Goal: Communication & Community: Answer question/provide support

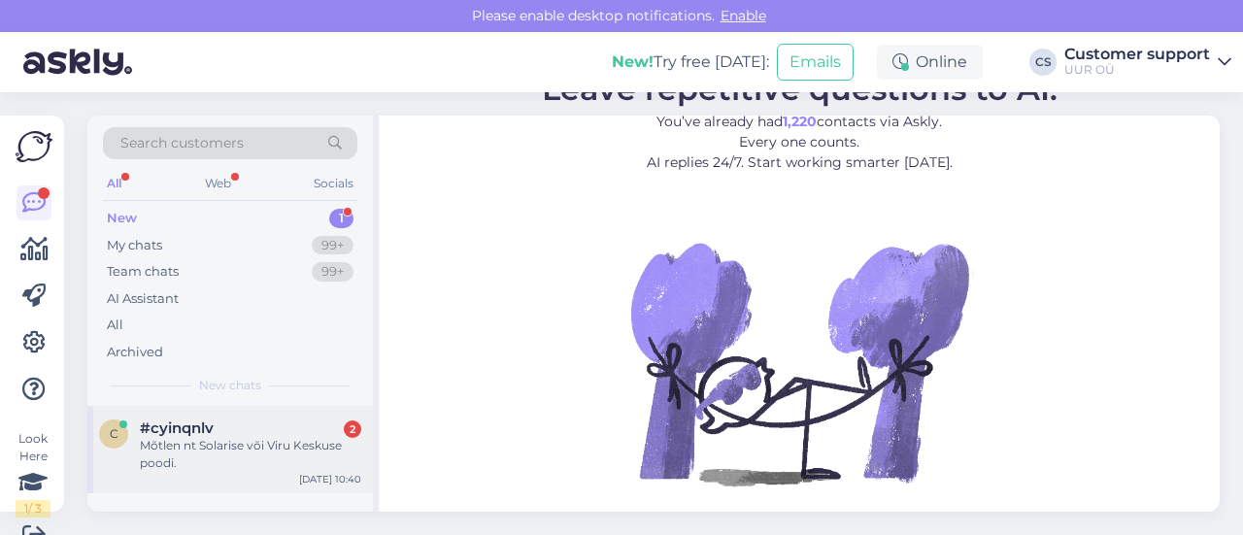
click at [230, 459] on div "Mõtlen nt Solarise või Viru Keskuse poodi." at bounding box center [250, 454] width 221 height 35
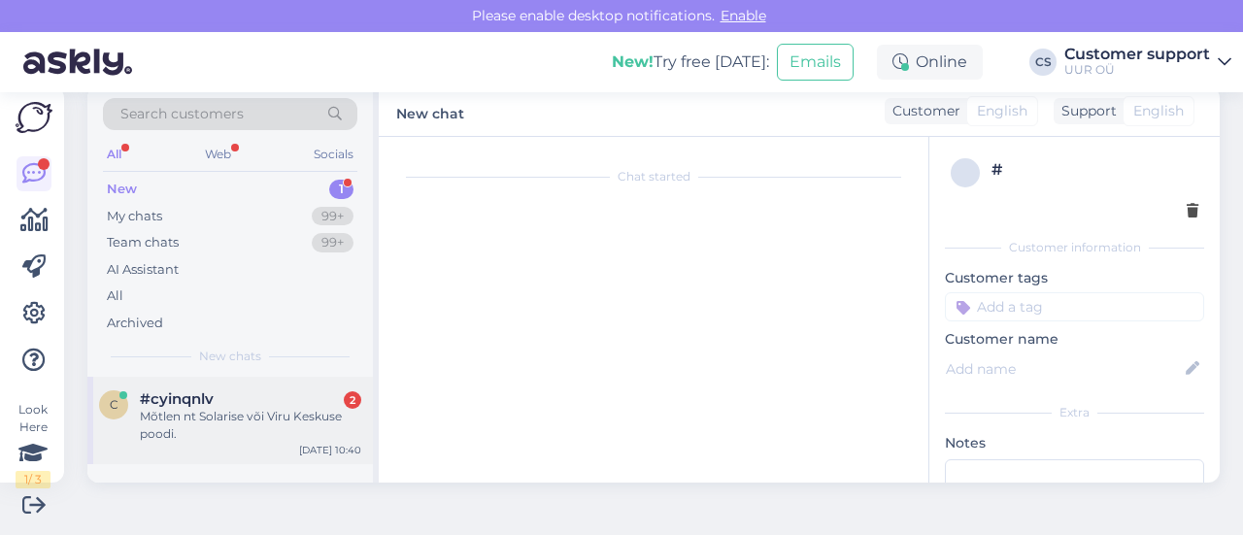
scroll to position [163, 0]
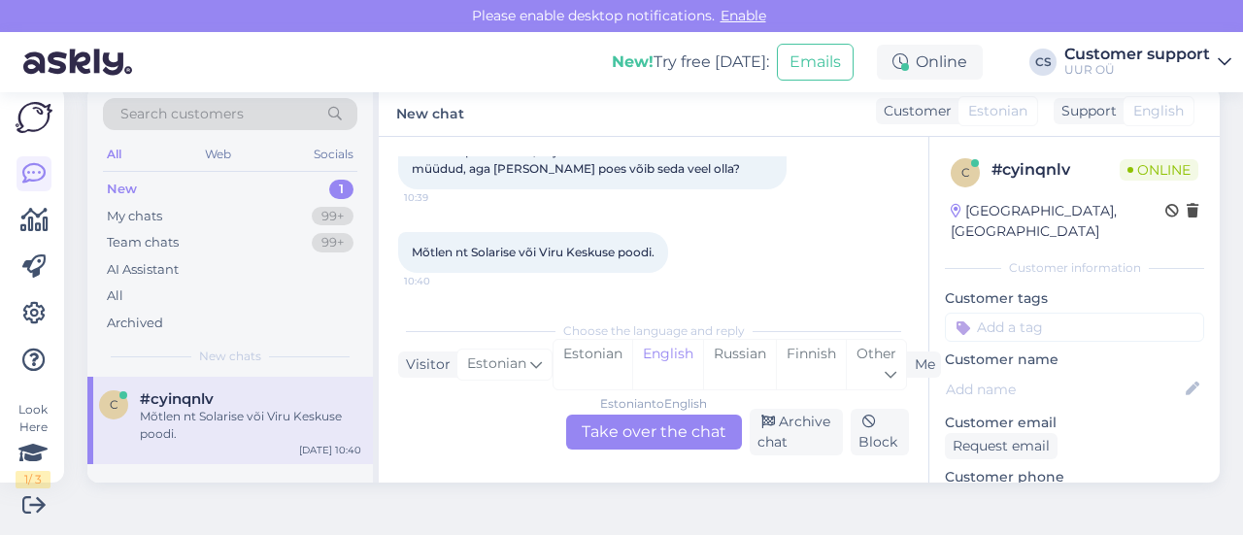
click at [600, 440] on div "Estonian to English Take over the chat" at bounding box center [654, 432] width 176 height 35
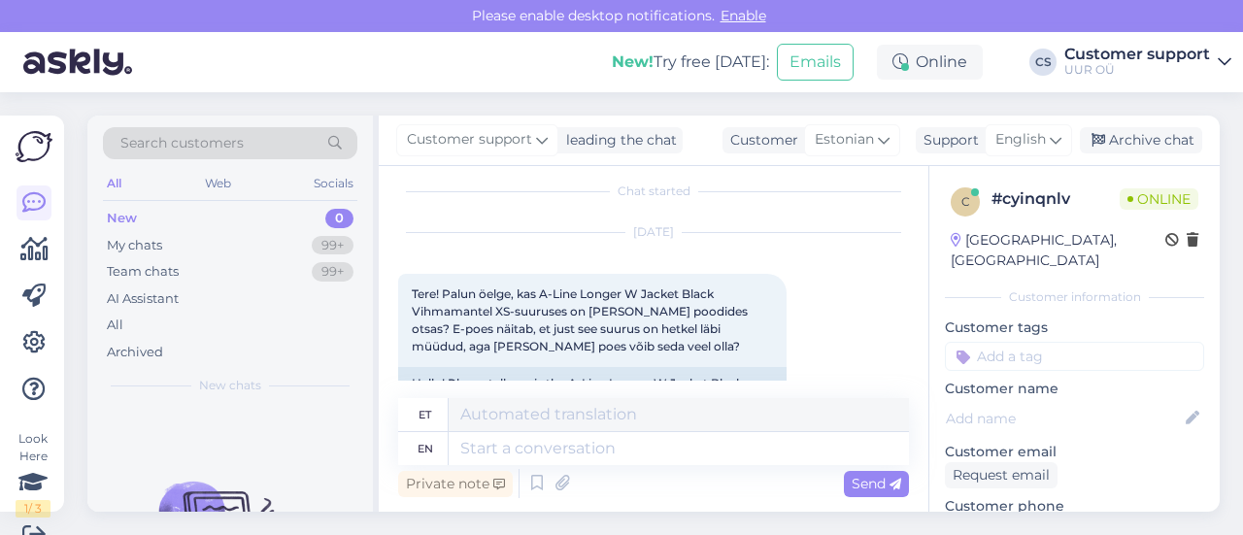
scroll to position [0, 0]
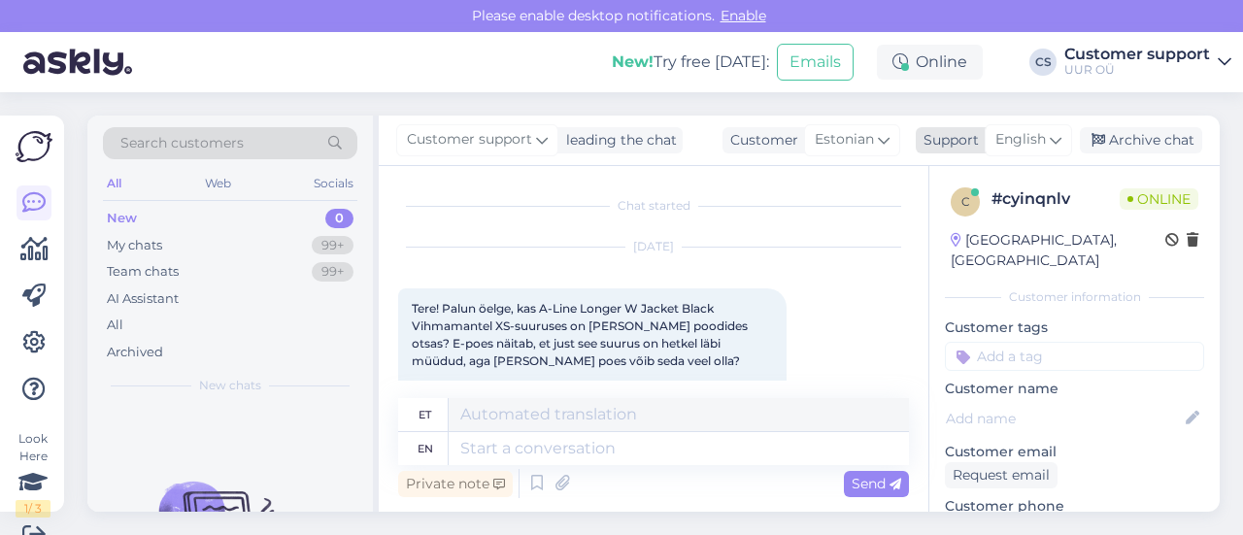
click at [1032, 130] on span "English" at bounding box center [1021, 139] width 51 height 21
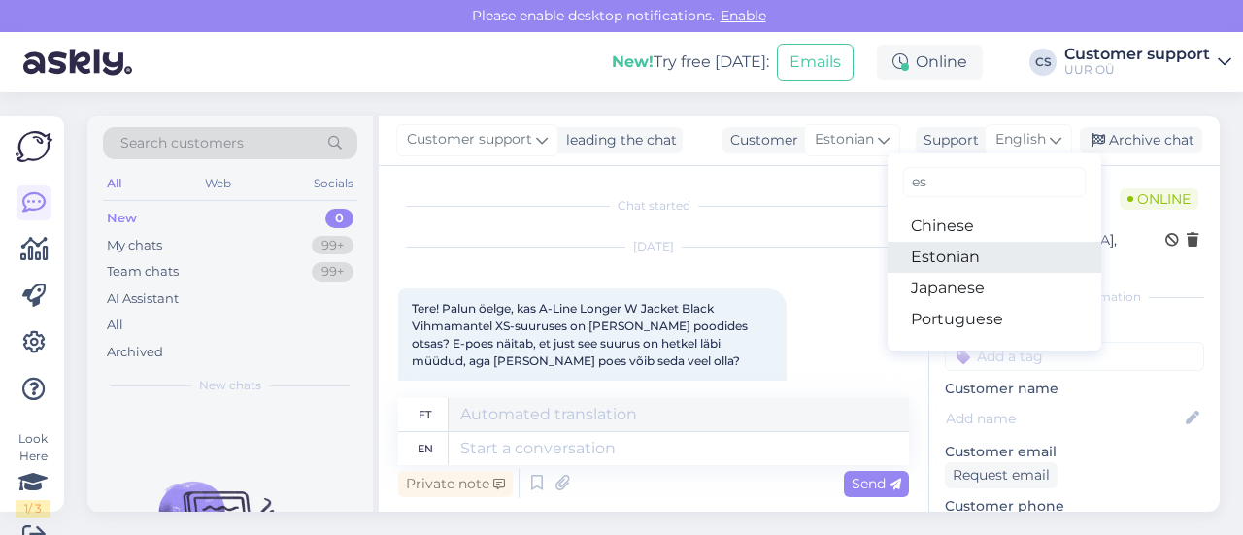
type input "es"
drag, startPoint x: 946, startPoint y: 259, endPoint x: 912, endPoint y: 265, distance: 34.5
click at [946, 259] on link "Estonian" at bounding box center [995, 257] width 214 height 31
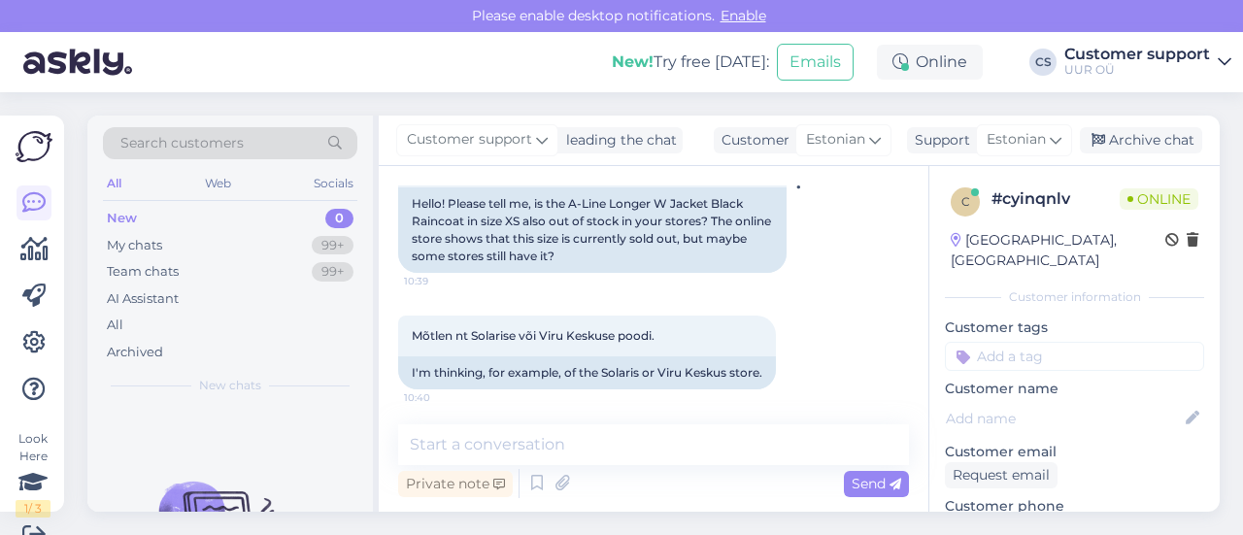
scroll to position [197, 0]
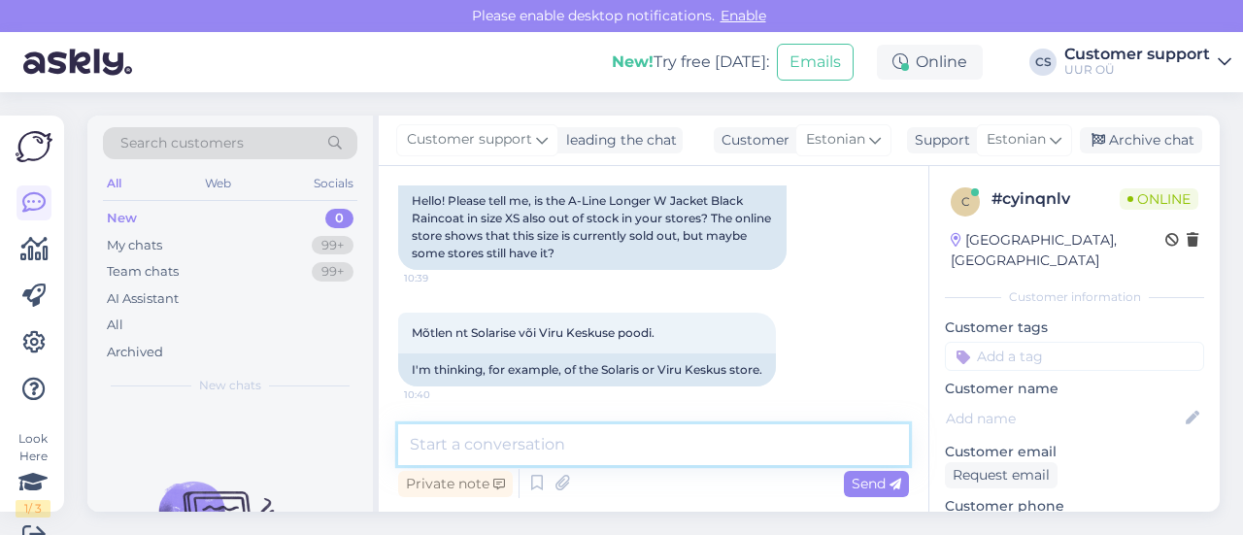
click at [550, 442] on textarea at bounding box center [653, 445] width 511 height 41
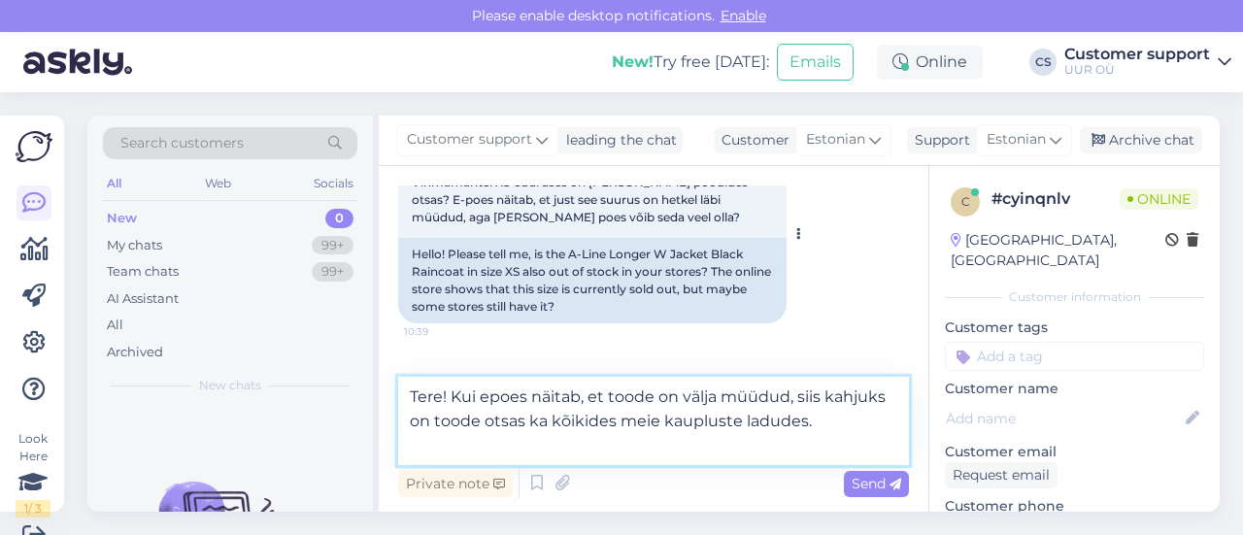
scroll to position [100, 0]
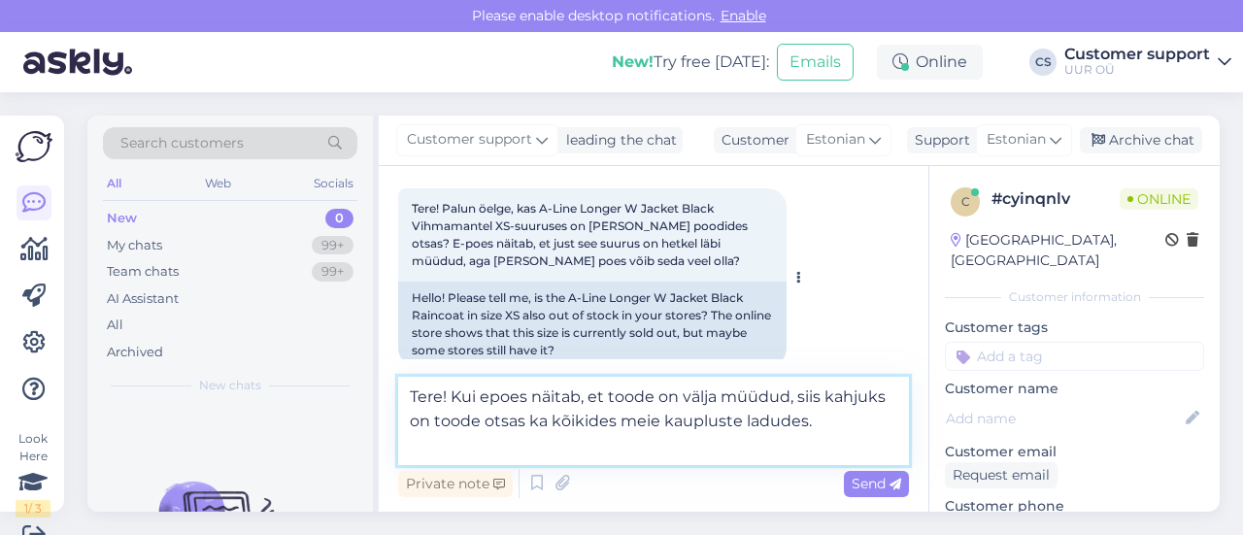
type textarea "Tere! Kui epoes näitab, et toode on välja müüdud, siis kahjuks on toode otsas k…"
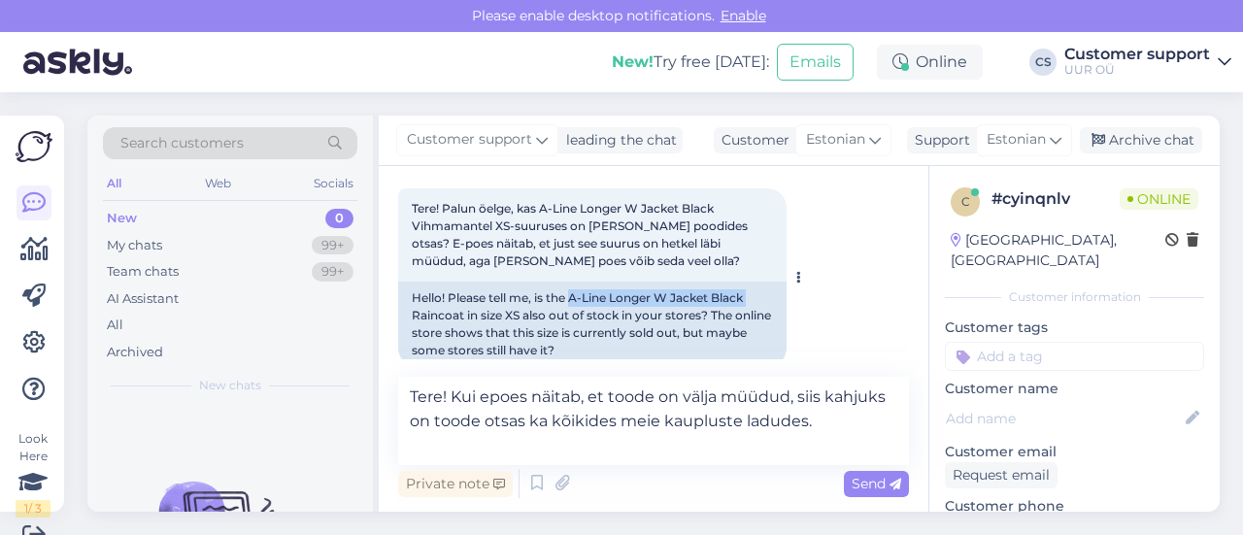
drag, startPoint x: 573, startPoint y: 296, endPoint x: 752, endPoint y: 292, distance: 178.8
click at [752, 292] on div "Hello! Please tell me, is the A-Line Longer W Jacket Black Raincoat in size XS …" at bounding box center [592, 324] width 389 height 85
copy div "A-Line Longer W Jacket Black"
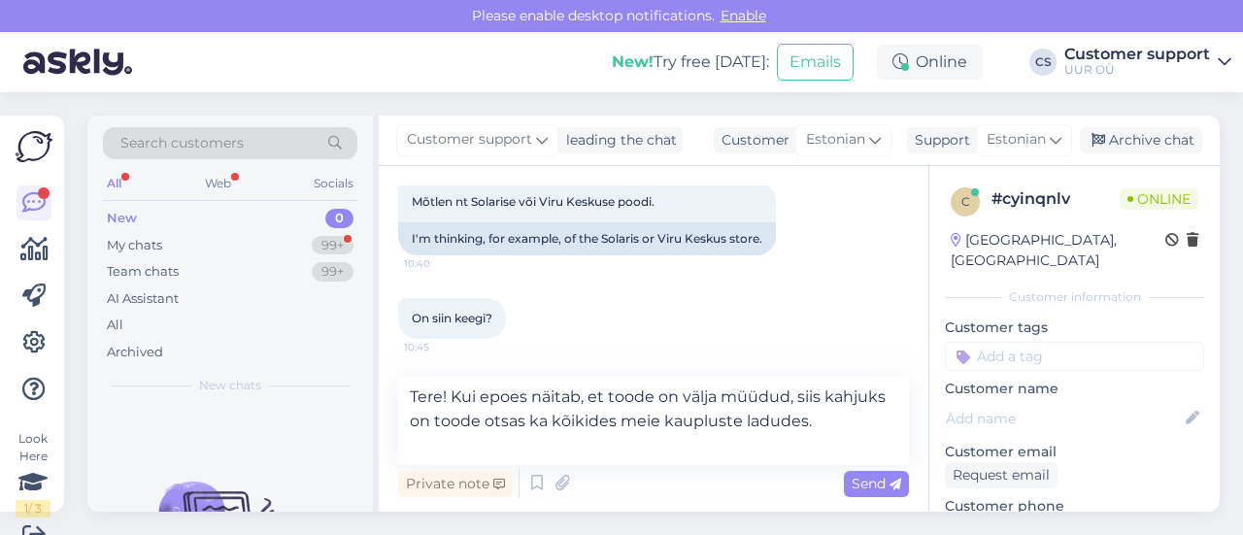
scroll to position [29, 0]
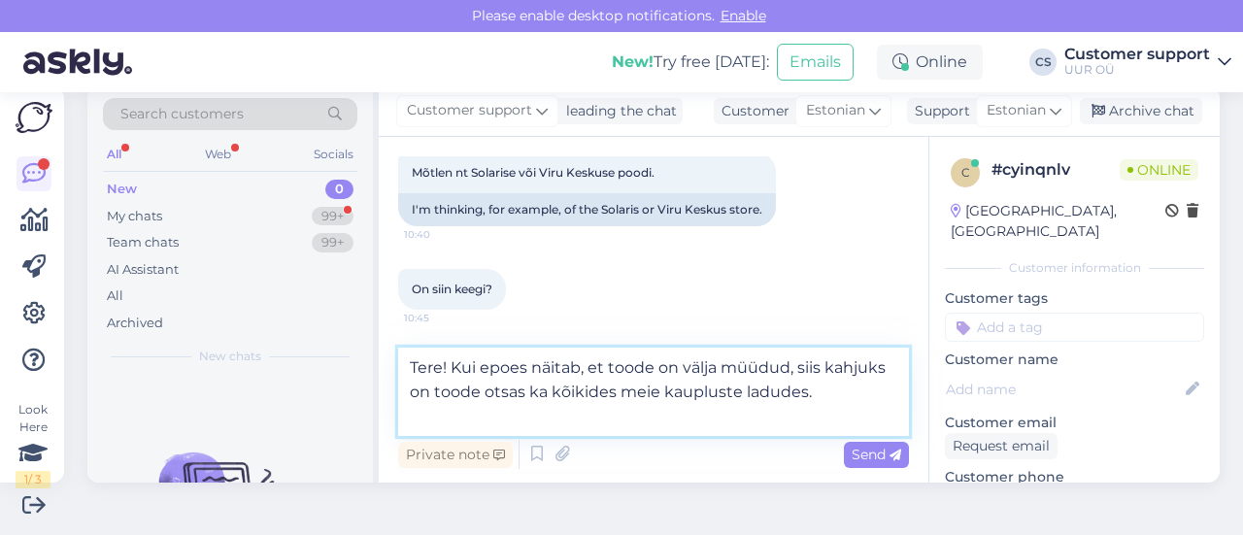
click at [878, 390] on textarea "Tere! Kui epoes näitab, et toode on välja müüdud, siis kahjuks on toode otsas k…" at bounding box center [653, 392] width 511 height 88
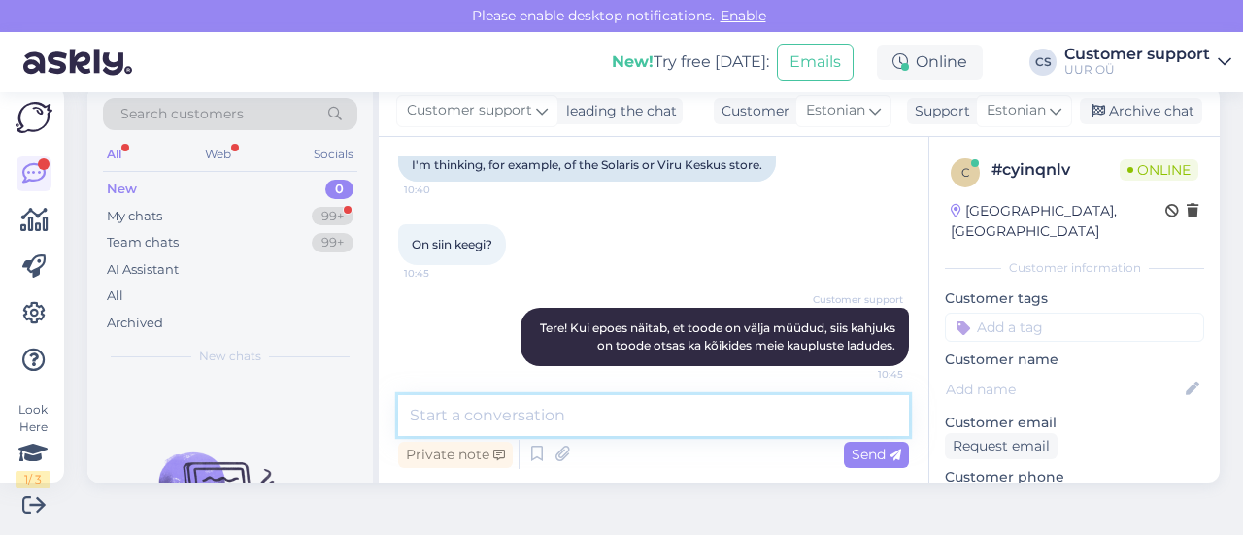
scroll to position [382, 0]
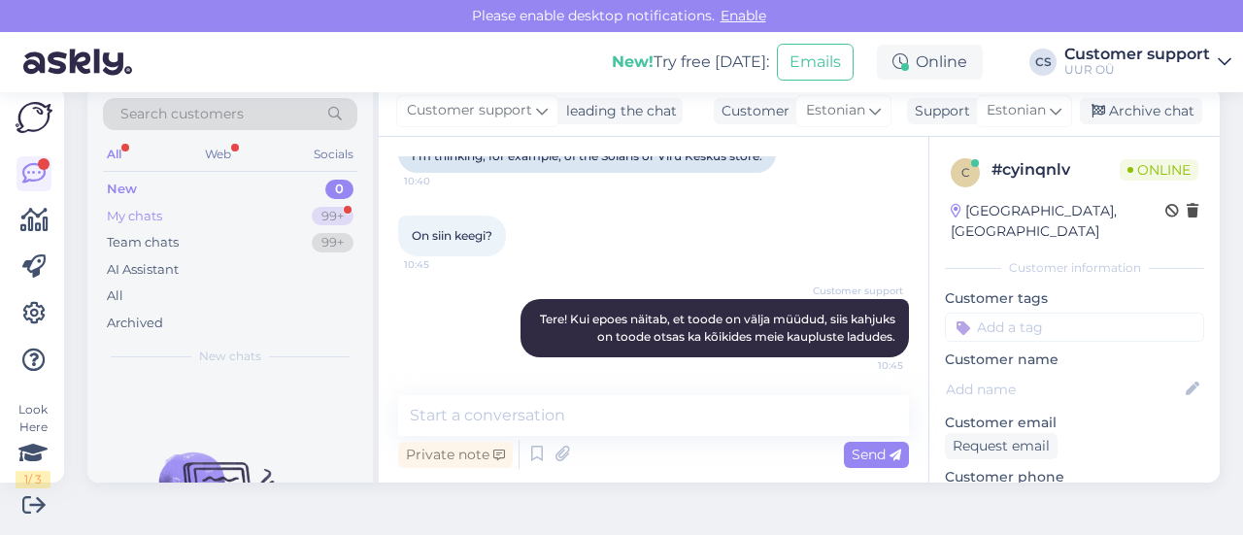
click at [258, 221] on div "My chats 99+" at bounding box center [230, 216] width 255 height 27
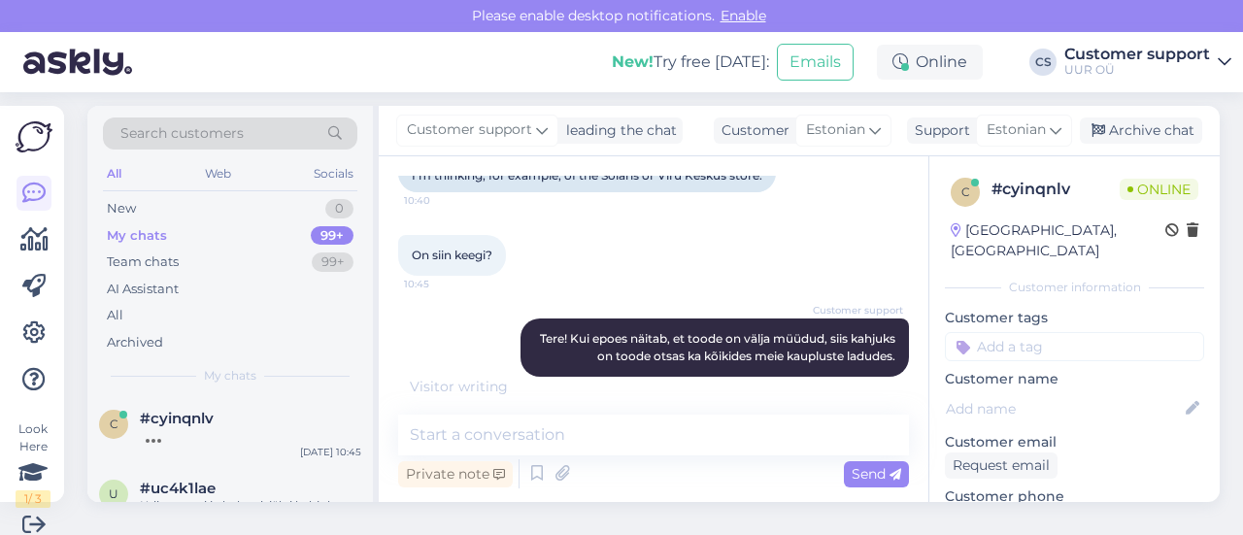
scroll to position [0, 0]
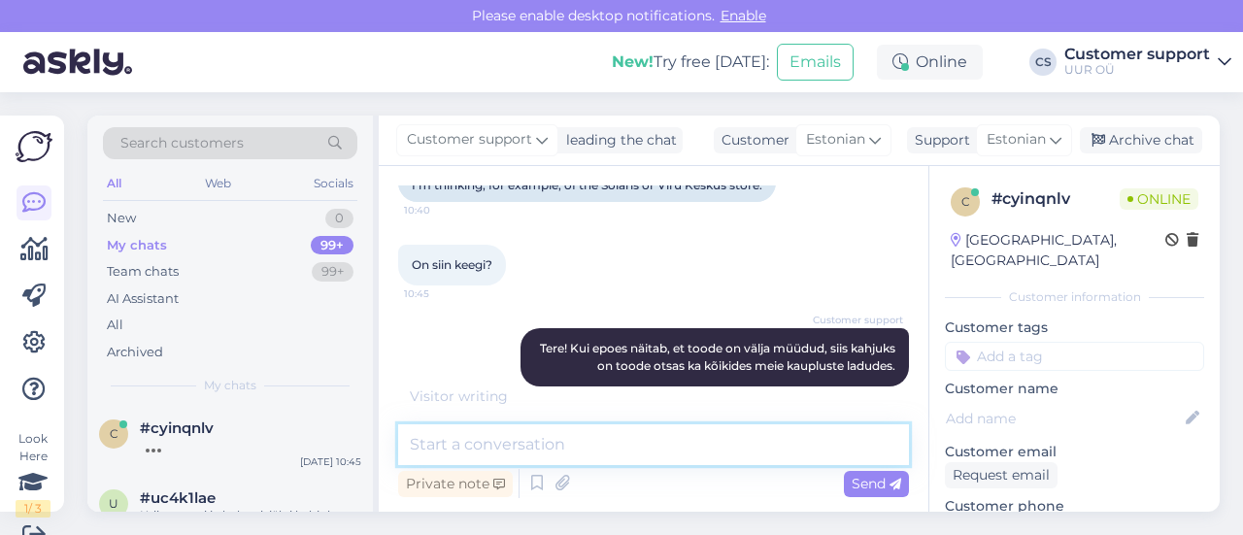
click at [605, 453] on textarea at bounding box center [653, 445] width 511 height 41
click at [616, 456] on textarea at bounding box center [653, 445] width 511 height 41
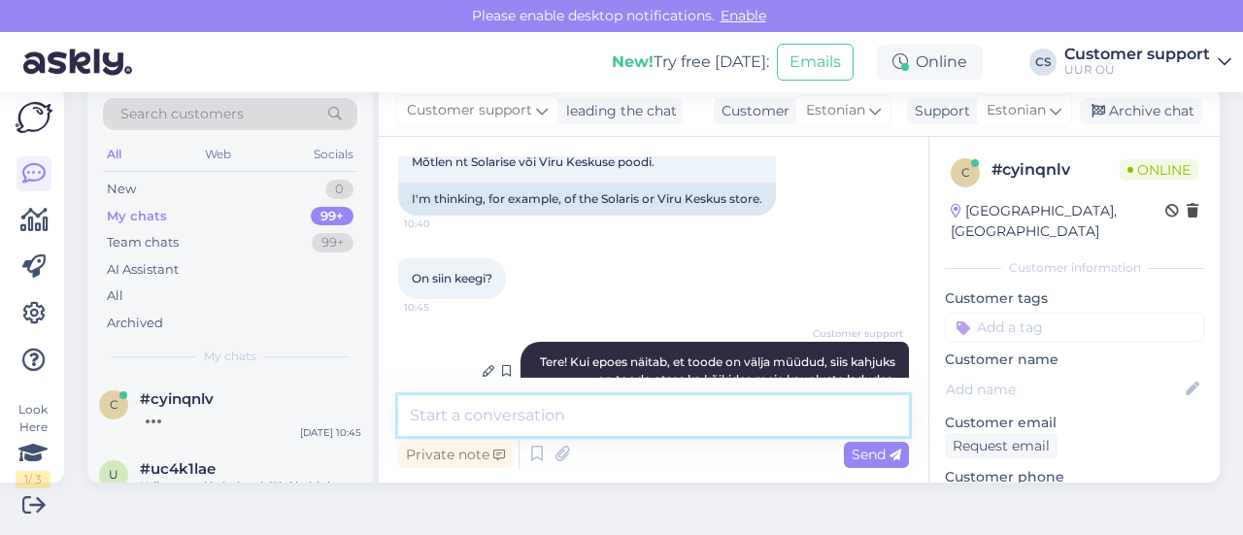
scroll to position [382, 0]
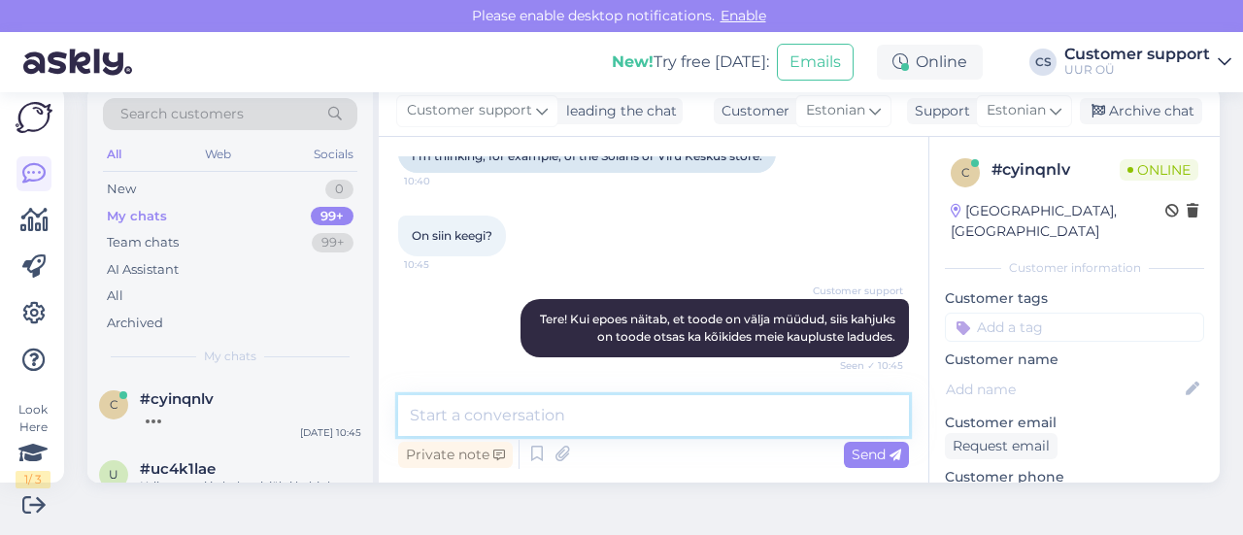
click at [629, 419] on textarea at bounding box center [653, 415] width 511 height 41
click at [560, 414] on textarea at bounding box center [653, 415] width 511 height 41
click at [555, 422] on textarea at bounding box center [653, 415] width 511 height 41
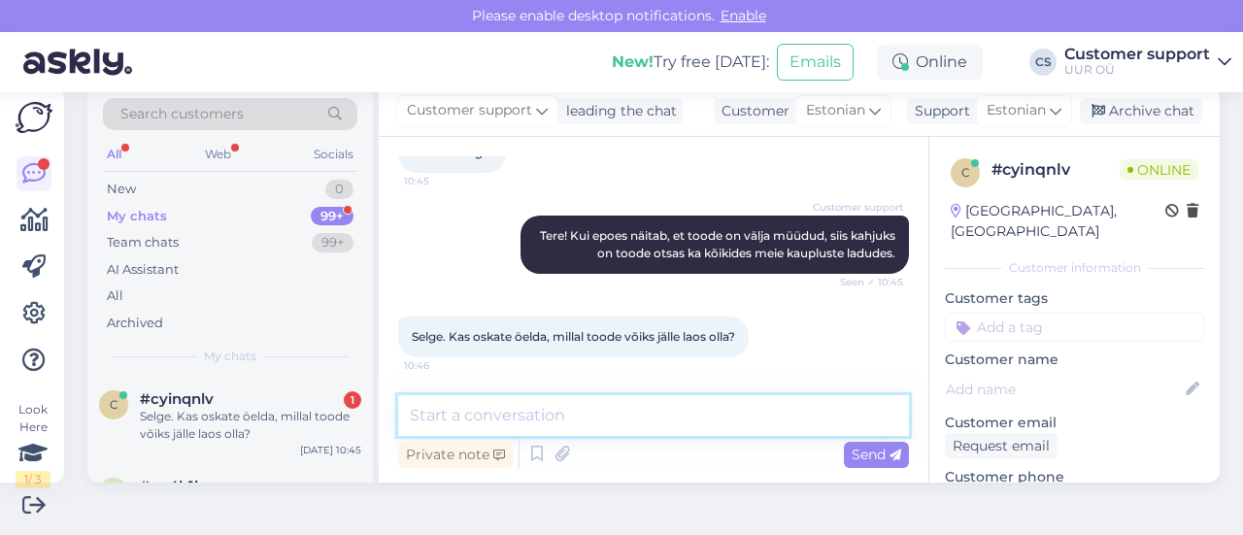
click at [591, 415] on textarea at bounding box center [653, 415] width 511 height 41
drag, startPoint x: 587, startPoint y: 423, endPoint x: 600, endPoint y: 362, distance: 61.7
click at [585, 423] on textarea at bounding box center [653, 415] width 511 height 41
click at [474, 411] on textarea at bounding box center [653, 415] width 511 height 41
click at [279, 422] on div "Selge. Kas oskate öelda, millal toode võiks jälle laos olla?" at bounding box center [250, 425] width 221 height 35
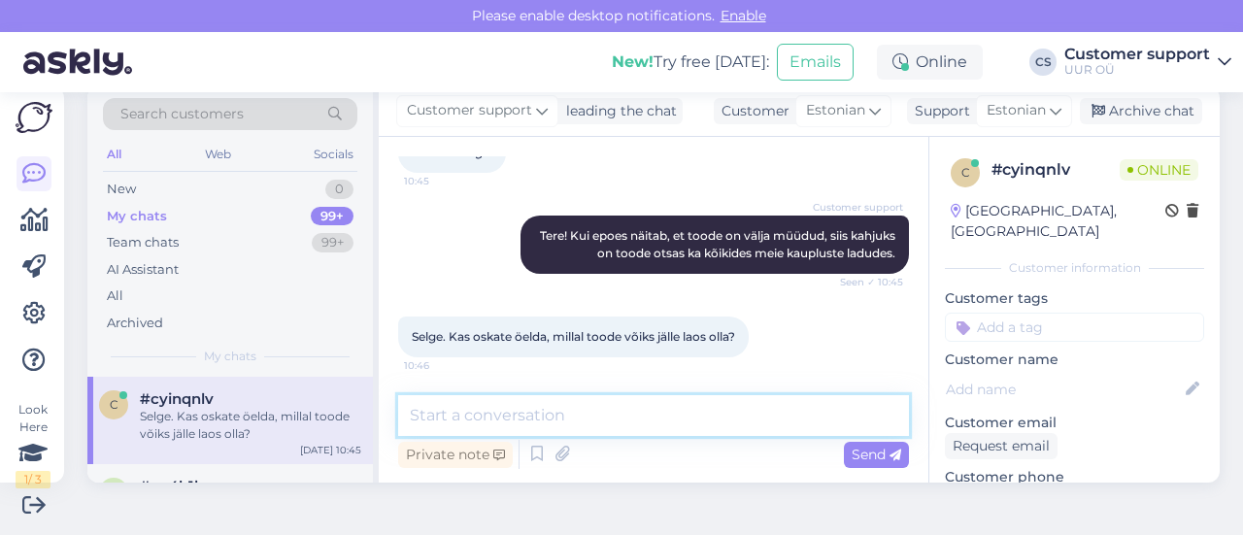
click at [487, 400] on textarea at bounding box center [653, 415] width 511 height 41
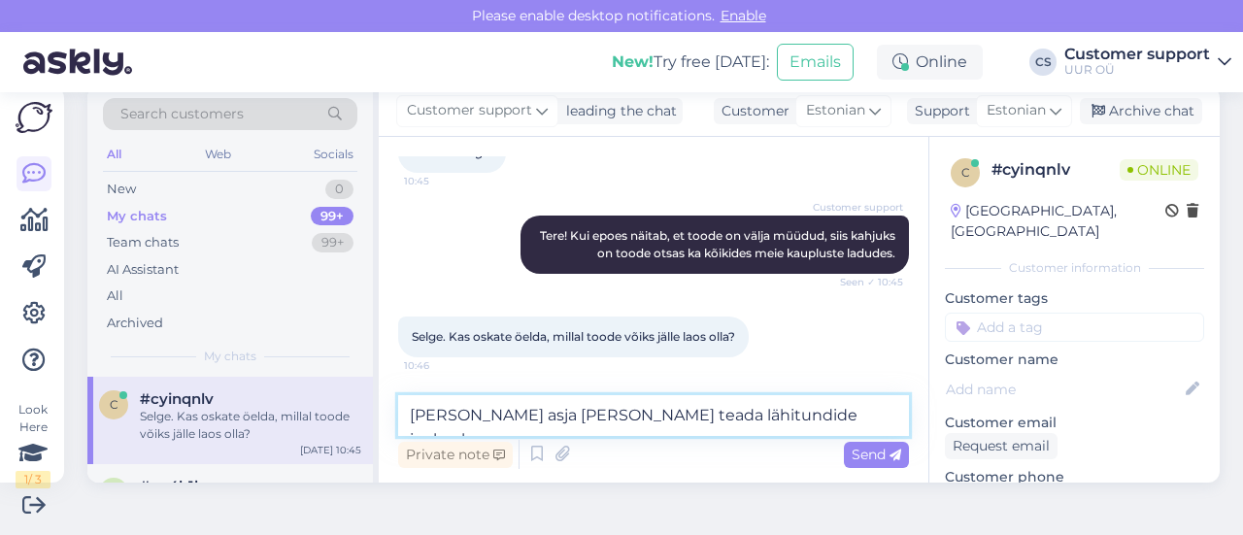
type textarea "[PERSON_NAME] asja [PERSON_NAME] teada lähitundide jooksul."
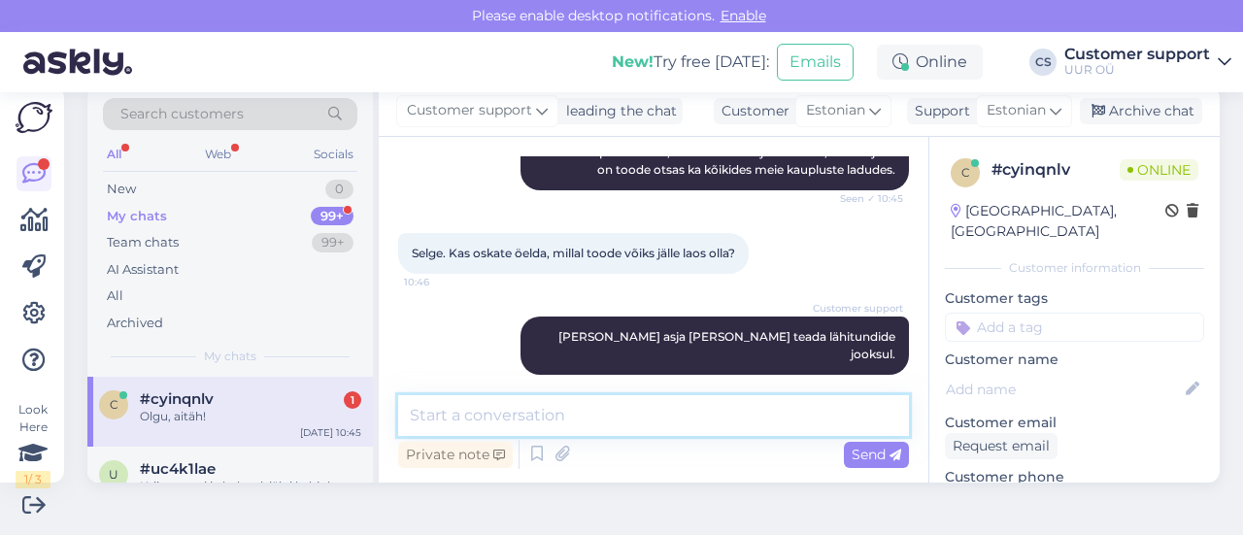
scroll to position [632, 0]
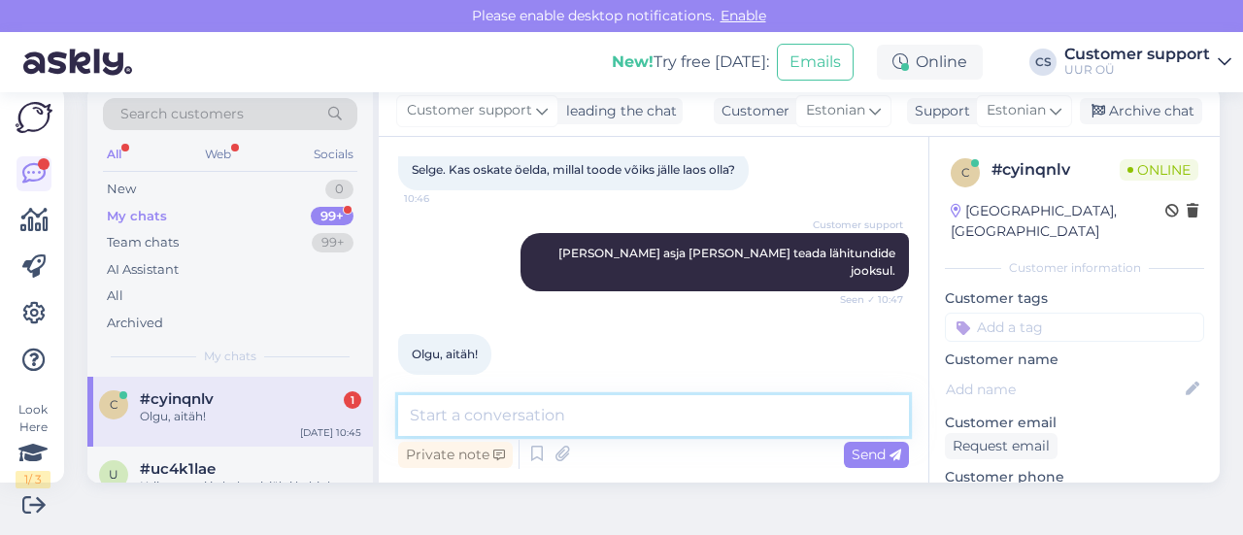
drag, startPoint x: 498, startPoint y: 414, endPoint x: 412, endPoint y: 428, distance: 87.7
click at [497, 414] on textarea at bounding box center [653, 415] width 511 height 41
click at [726, 431] on textarea at bounding box center [653, 415] width 511 height 41
click at [238, 432] on div "c #cyinqnlv 1 Olgu, aitäh! [DATE] 10:45" at bounding box center [230, 412] width 286 height 70
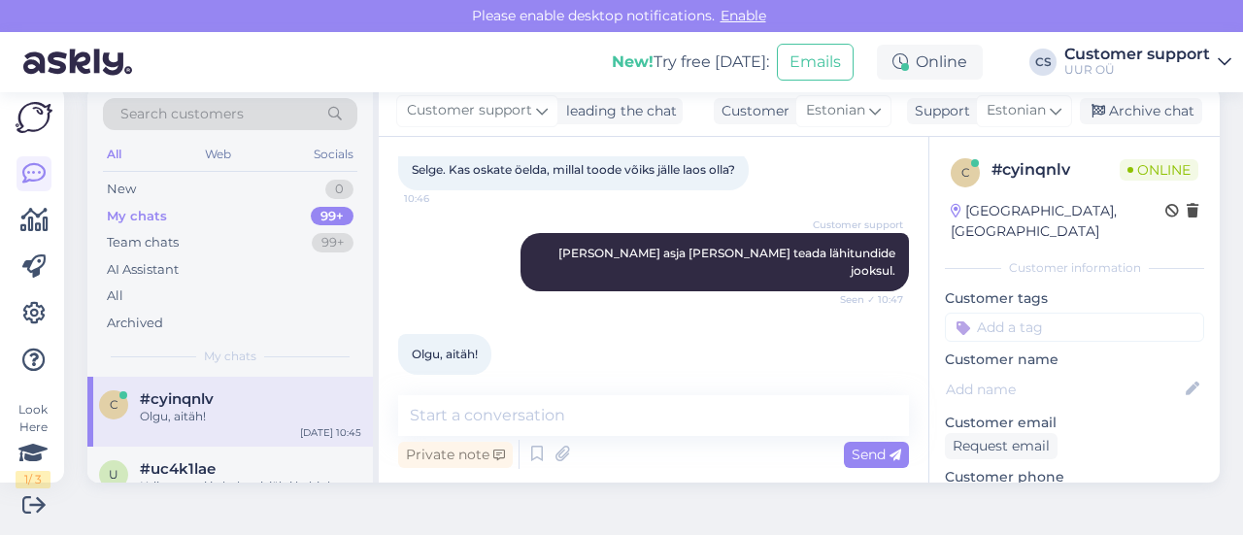
click at [493, 387] on div "Chat started [DATE] Tere! Palun öelge, kas A-Line Longer W Jacket Black Vihmama…" at bounding box center [654, 310] width 550 height 346
click at [519, 403] on textarea at bounding box center [653, 415] width 511 height 41
click at [536, 416] on textarea at bounding box center [653, 415] width 511 height 41
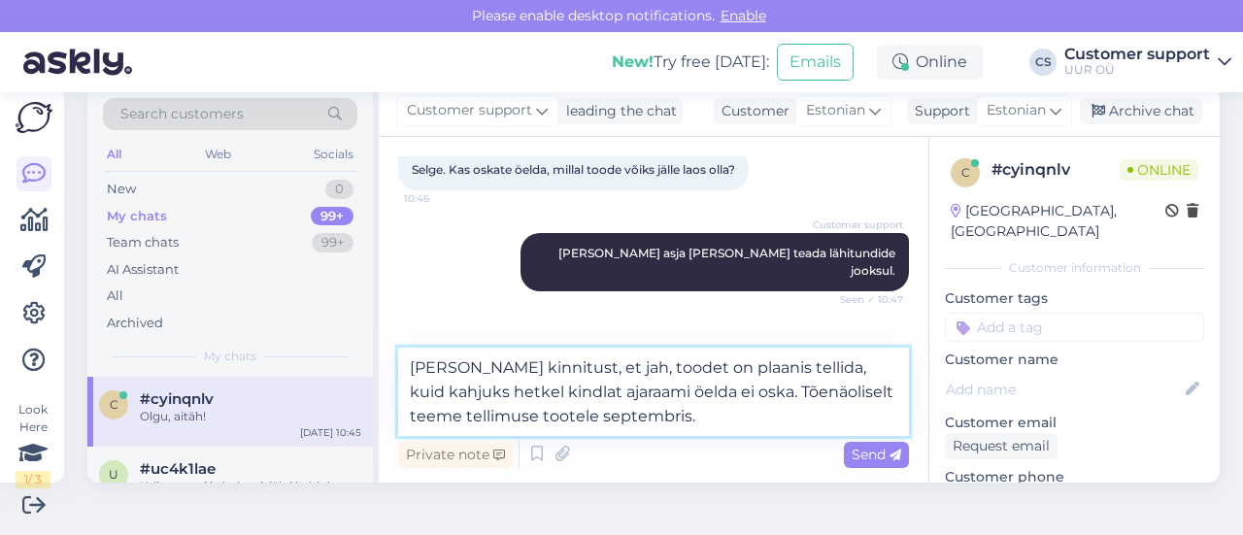
scroll to position [680, 0]
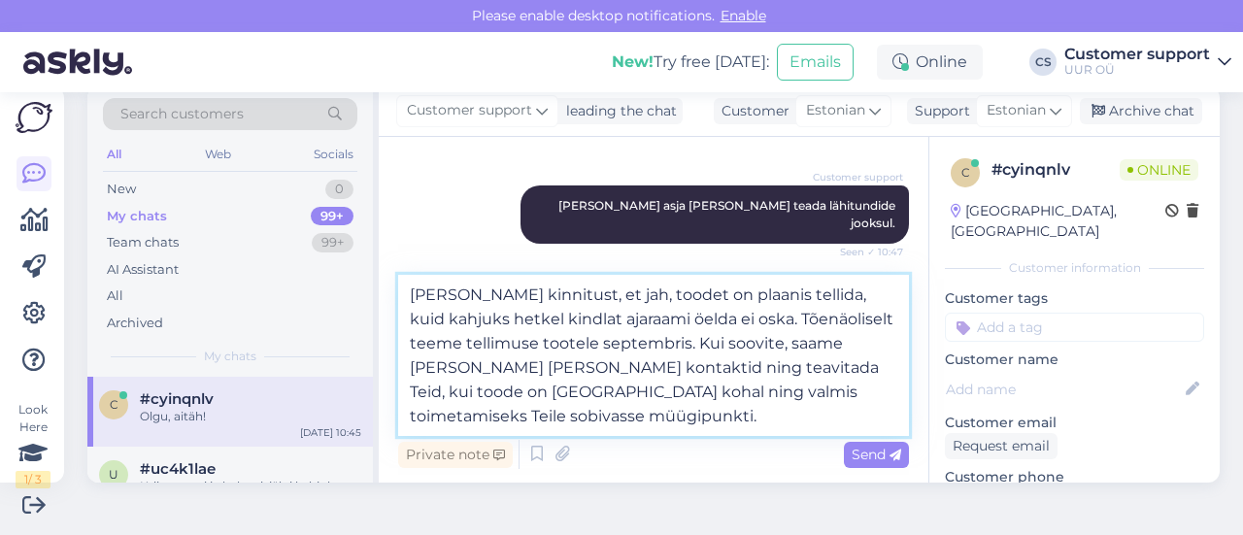
type textarea "[PERSON_NAME] kinnitust, et jah, toodet on plaanis tellida, kuid kahjuks hetkel…"
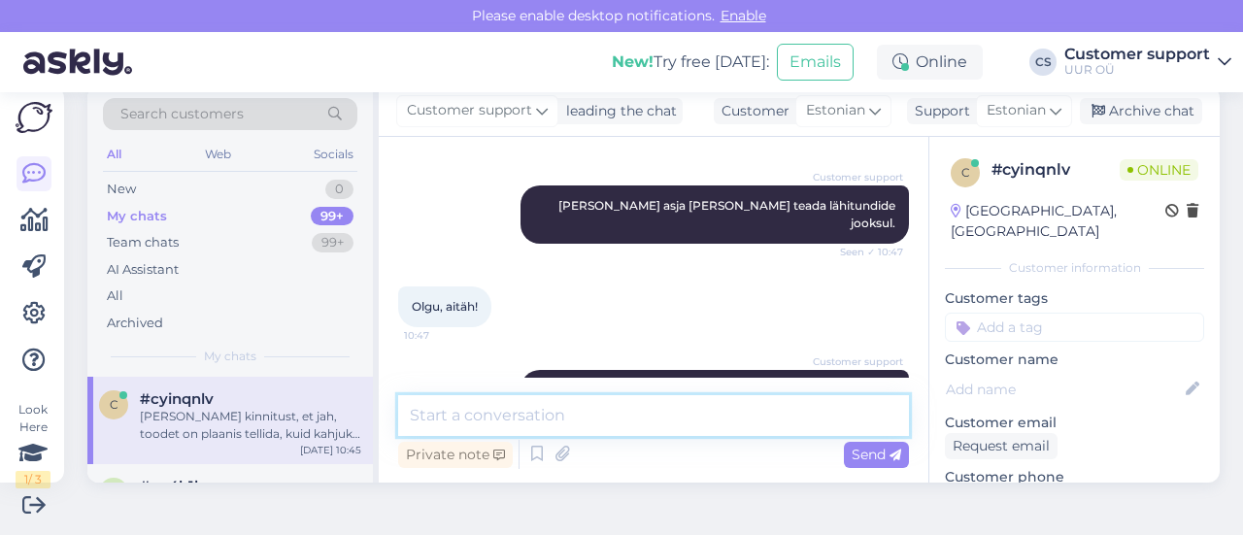
scroll to position [786, 0]
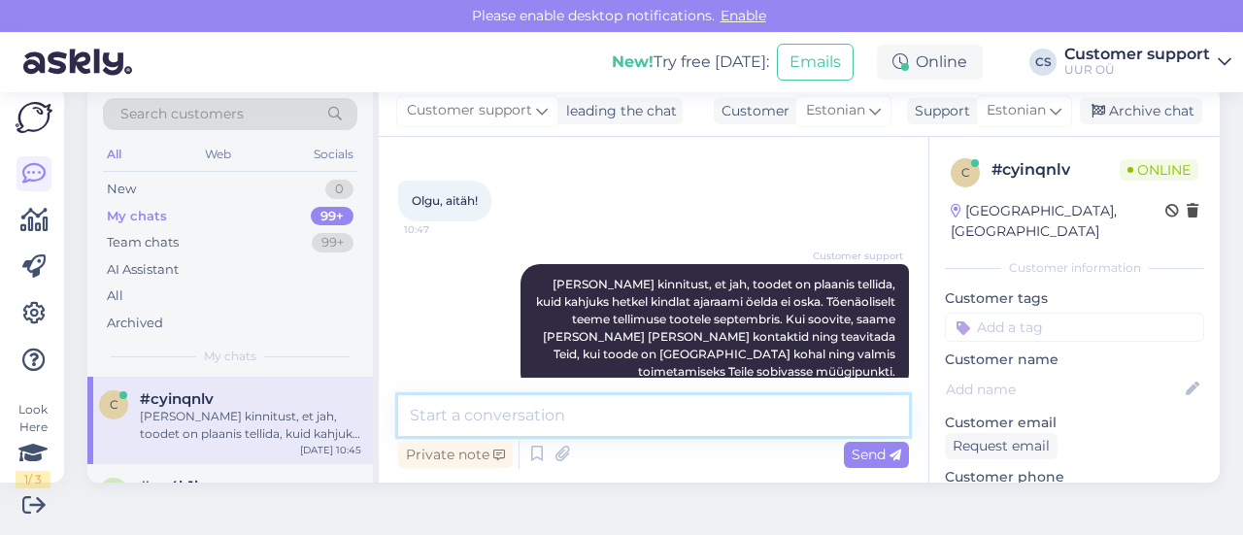
click at [658, 409] on textarea at bounding box center [653, 415] width 511 height 41
click at [694, 432] on textarea at bounding box center [653, 415] width 511 height 41
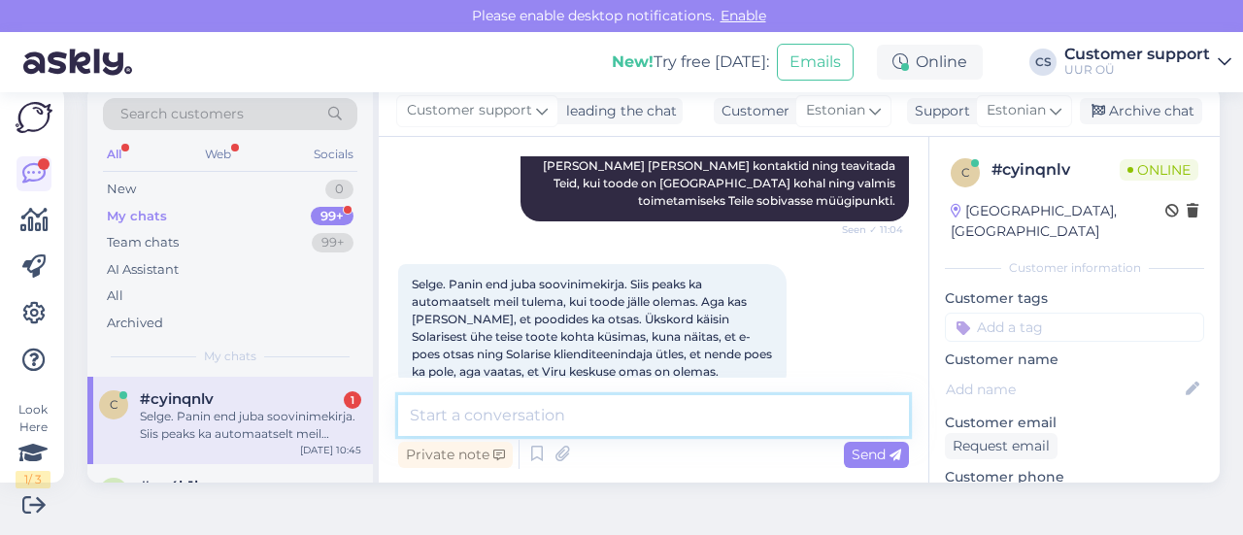
click at [593, 419] on textarea at bounding box center [653, 415] width 511 height 41
click at [777, 264] on div "Selge. Panin end juba soovinimekirja. Siis peaks ka automaatselt meil tulema, k…" at bounding box center [592, 328] width 389 height 128
click at [441, 411] on textarea at bounding box center [653, 415] width 511 height 41
click at [562, 406] on textarea at bounding box center [653, 415] width 511 height 41
click at [561, 411] on textarea at bounding box center [653, 415] width 511 height 41
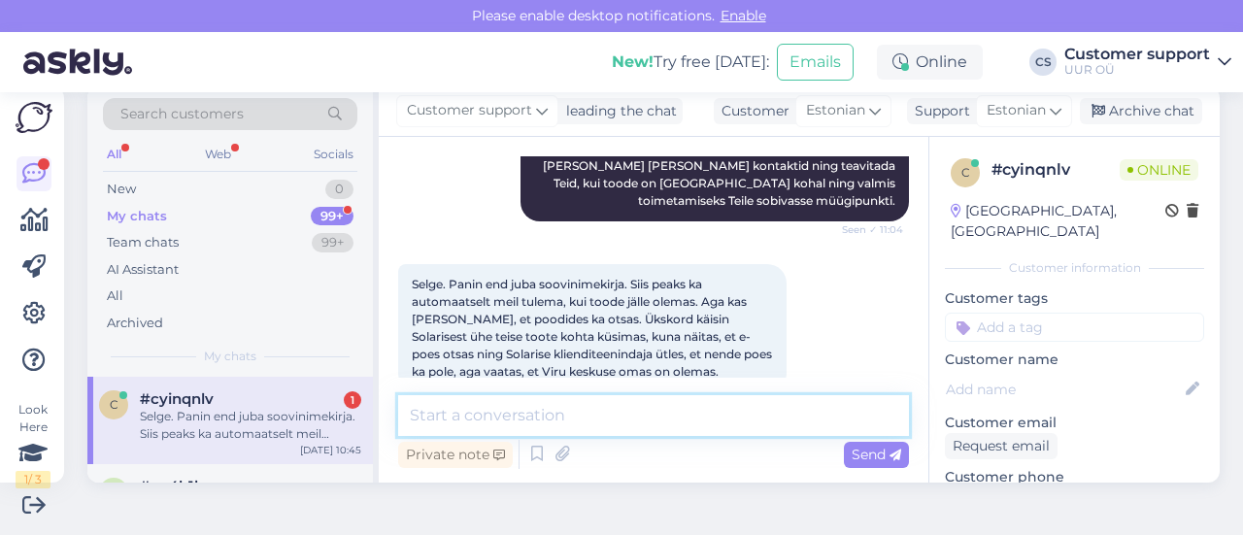
click at [561, 411] on textarea at bounding box center [653, 415] width 511 height 41
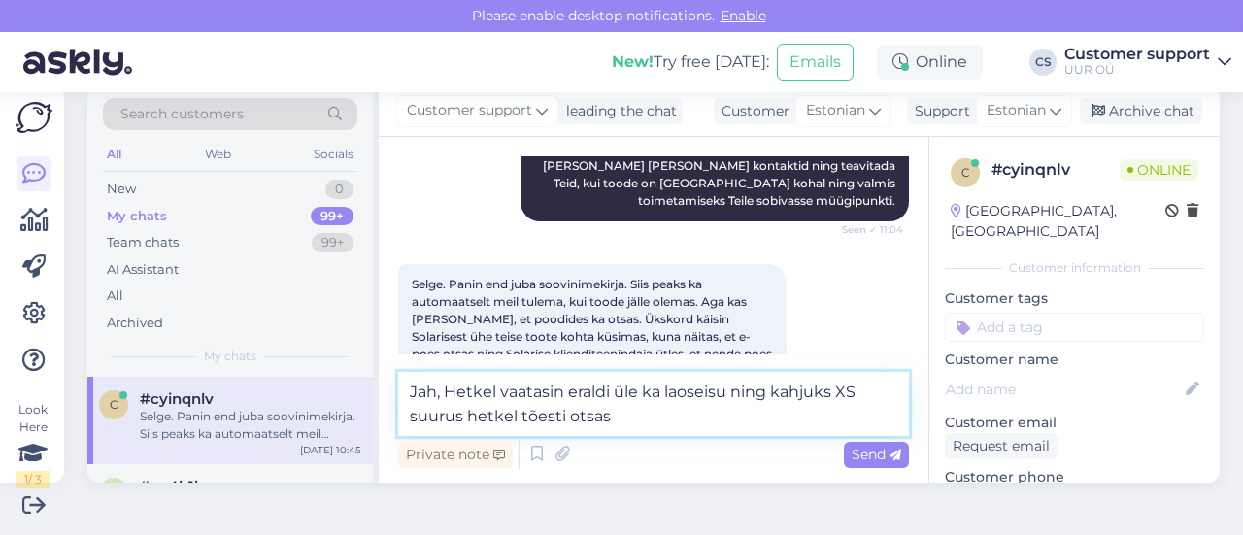
type textarea "Jah, Hetkel vaatasin eraldi üle ka laoseisu ning kahjuks XS suurus hetkel tõest…"
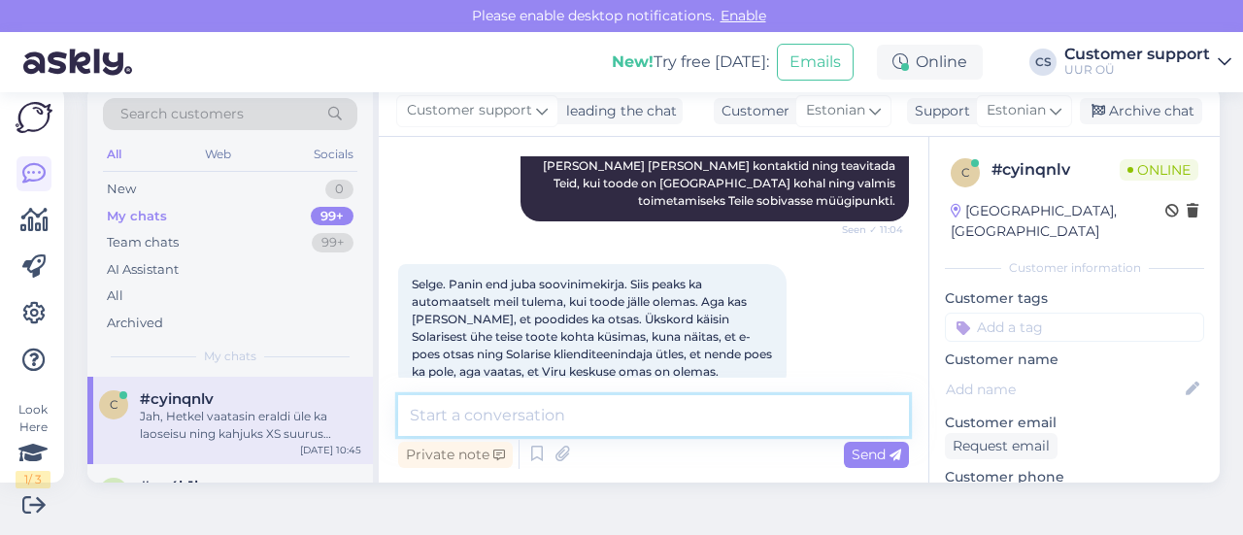
scroll to position [1058, 0]
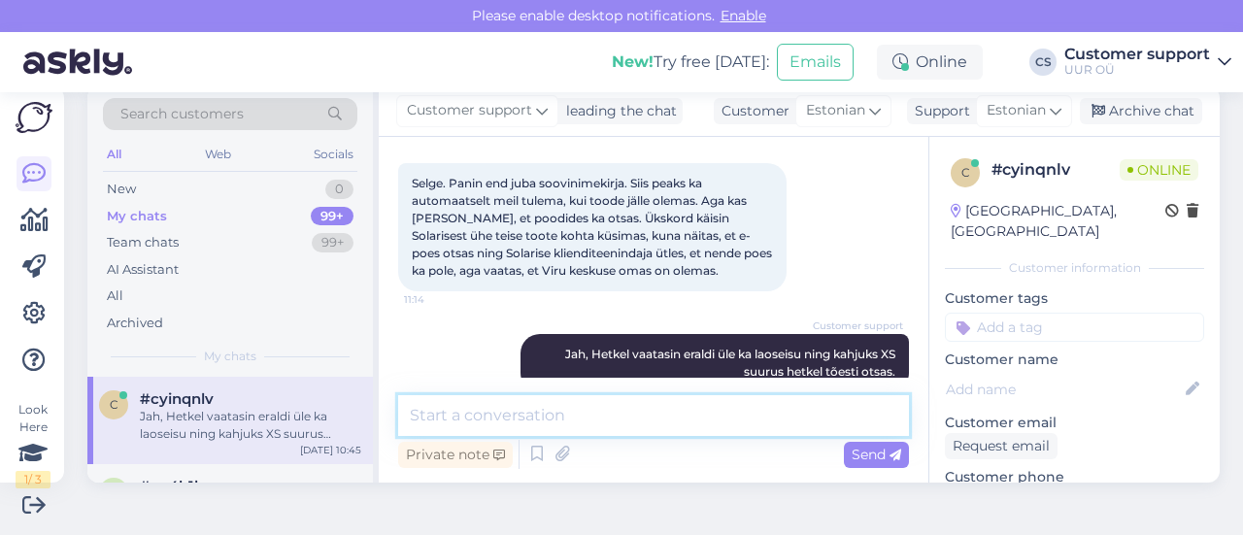
click at [618, 424] on textarea at bounding box center [653, 415] width 511 height 41
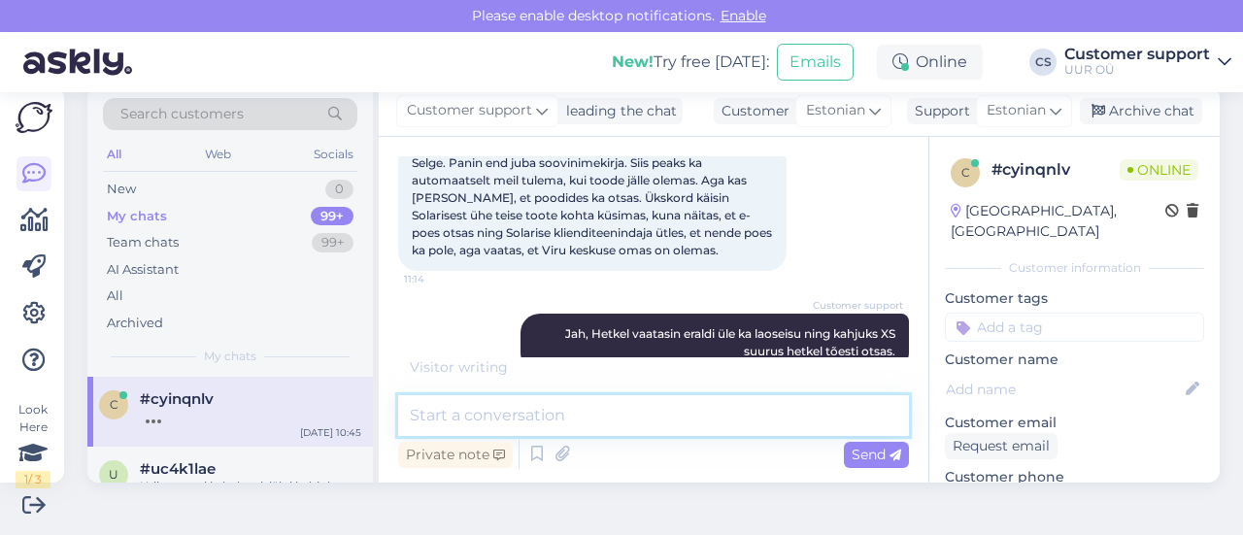
click at [682, 408] on textarea at bounding box center [653, 415] width 511 height 41
click at [851, 219] on div "Selge. Panin end juba soovinimekirja. Siis peaks ka automaatselt meil tulema, k…" at bounding box center [653, 206] width 511 height 171
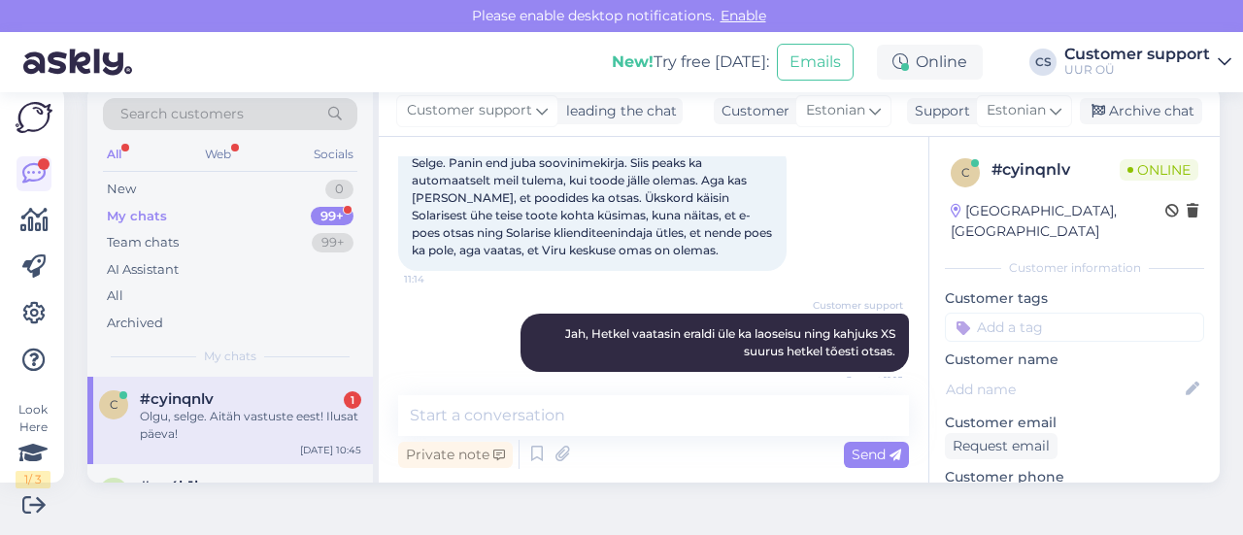
scroll to position [1141, 0]
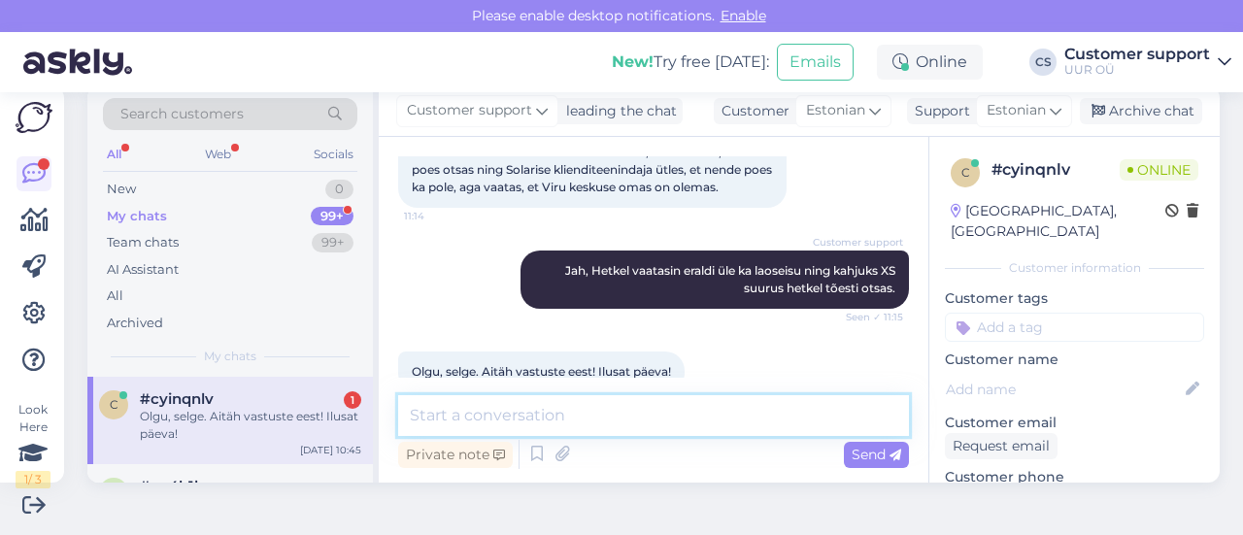
click at [568, 418] on textarea at bounding box center [653, 415] width 511 height 41
type textarea "Teile samuti! :)"
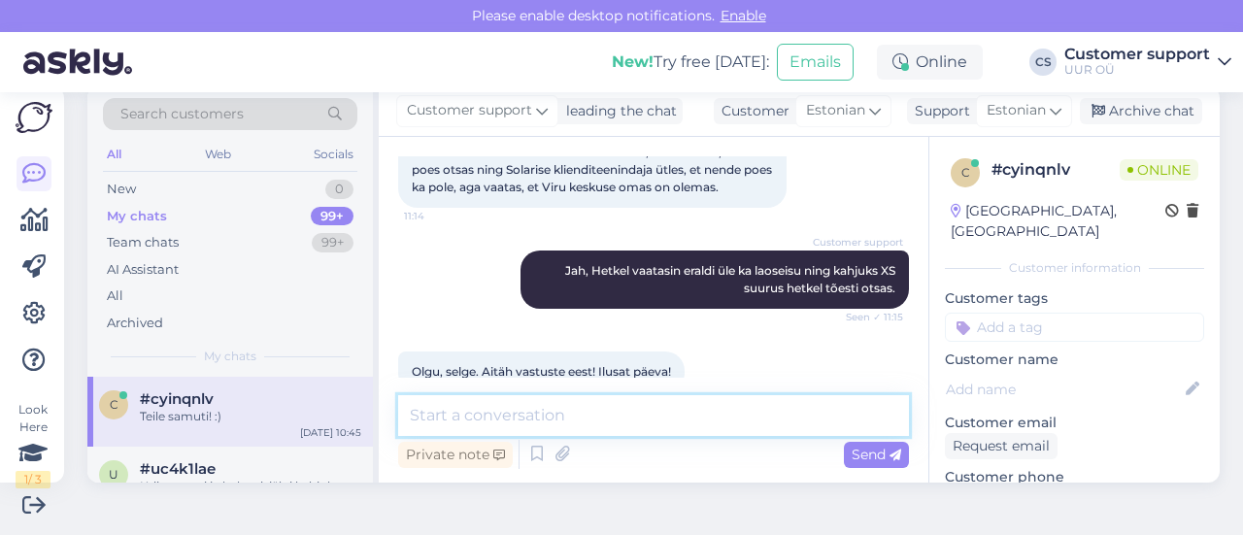
scroll to position [1225, 0]
